Goal: Task Accomplishment & Management: Manage account settings

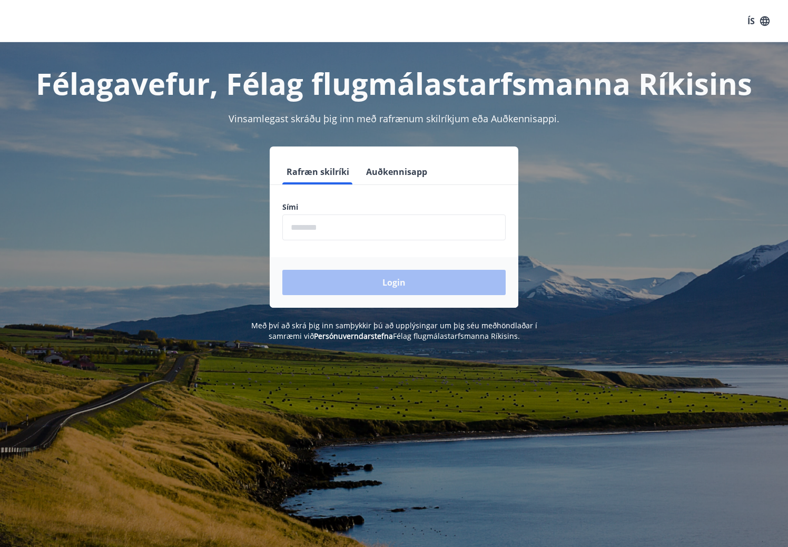
click at [371, 223] on input "phone" at bounding box center [393, 227] width 223 height 26
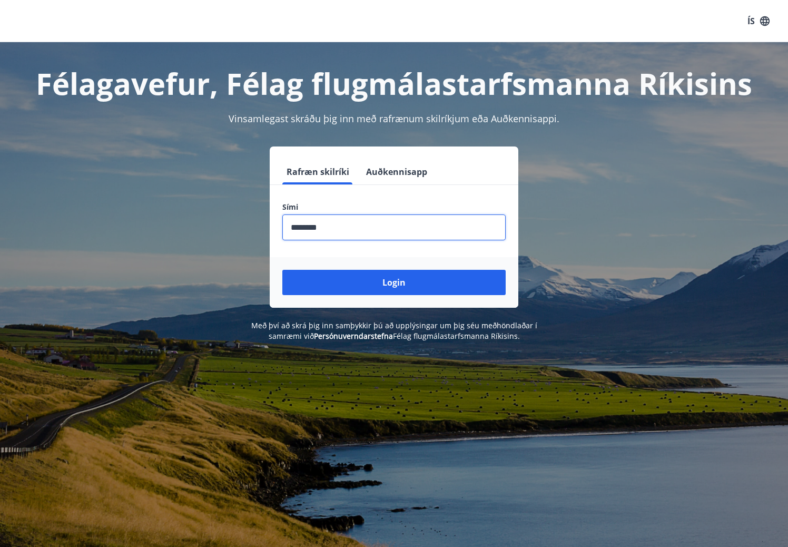
type input "********"
click at [282, 270] on button "Login" at bounding box center [393, 282] width 223 height 25
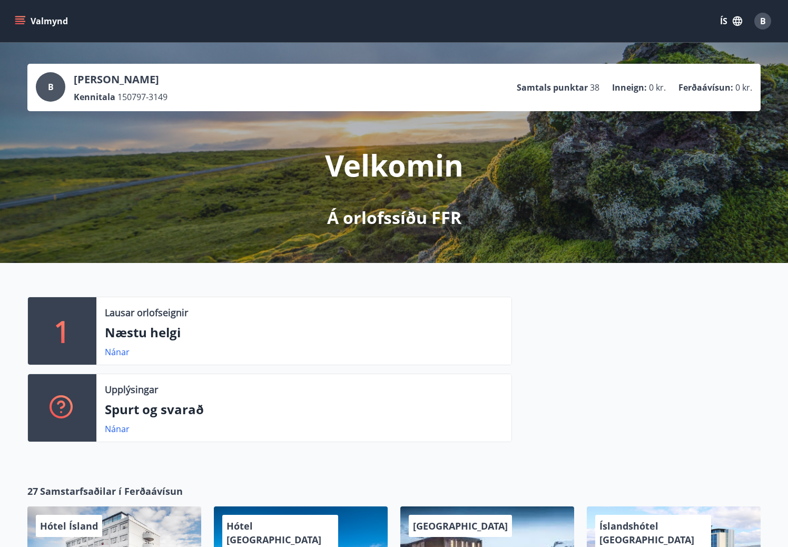
click at [37, 24] on button "Valmynd" at bounding box center [43, 21] width 60 height 19
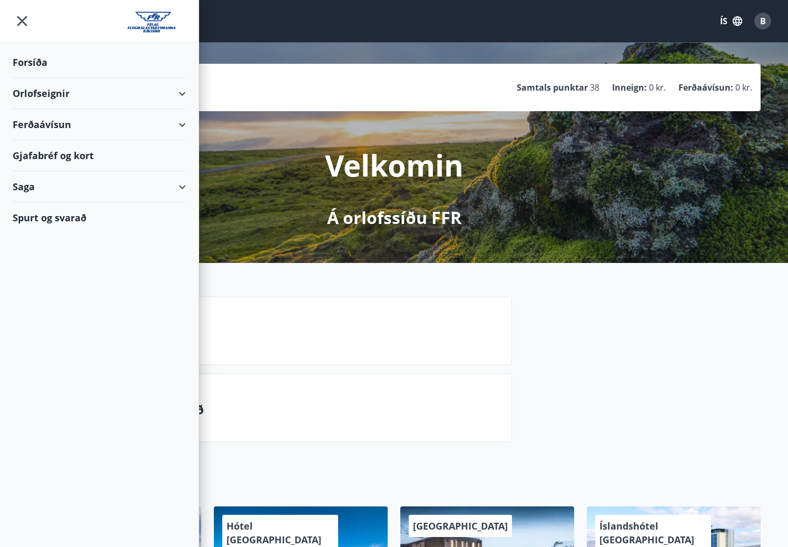
click at [49, 53] on div "Forsíða" at bounding box center [99, 62] width 173 height 31
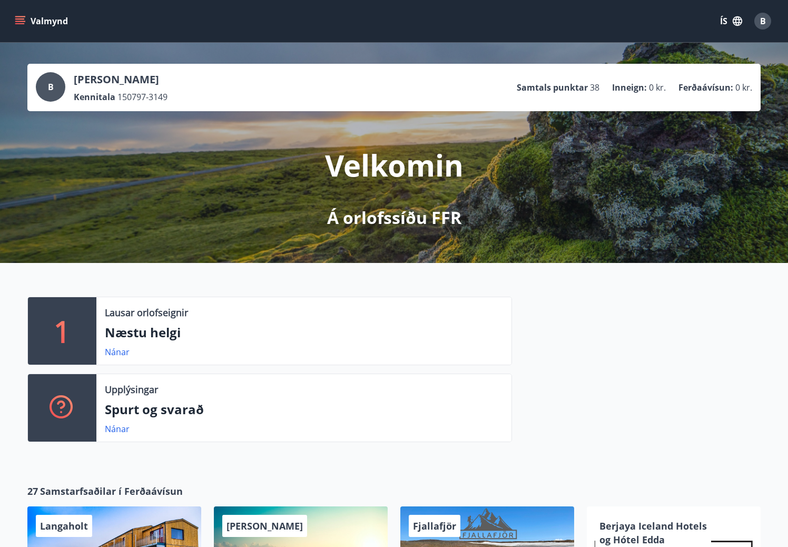
click at [37, 19] on button "Valmynd" at bounding box center [43, 21] width 60 height 19
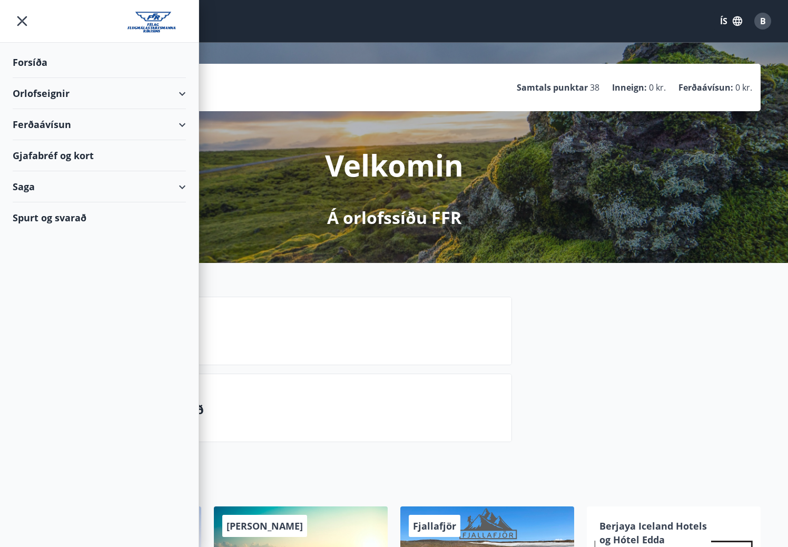
click at [767, 18] on div "B" at bounding box center [762, 21] width 17 height 17
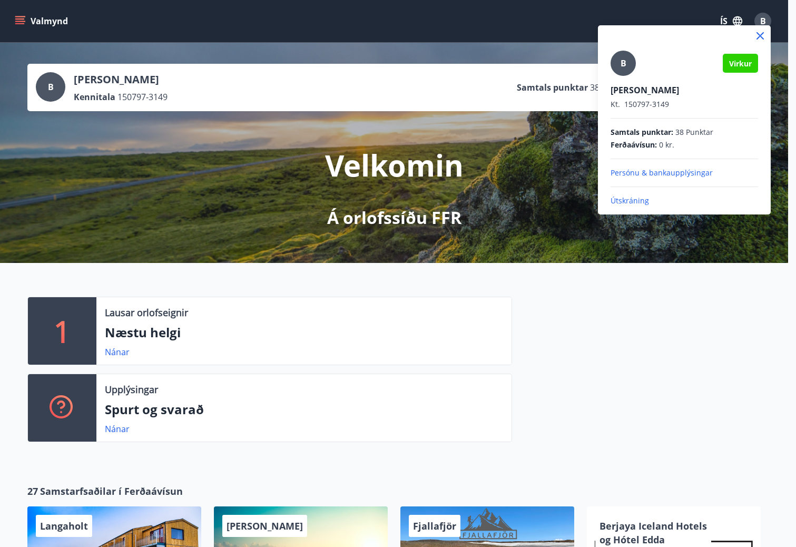
click at [633, 200] on p "Útskráning" at bounding box center [685, 200] width 148 height 11
